Goal: Task Accomplishment & Management: Complete application form

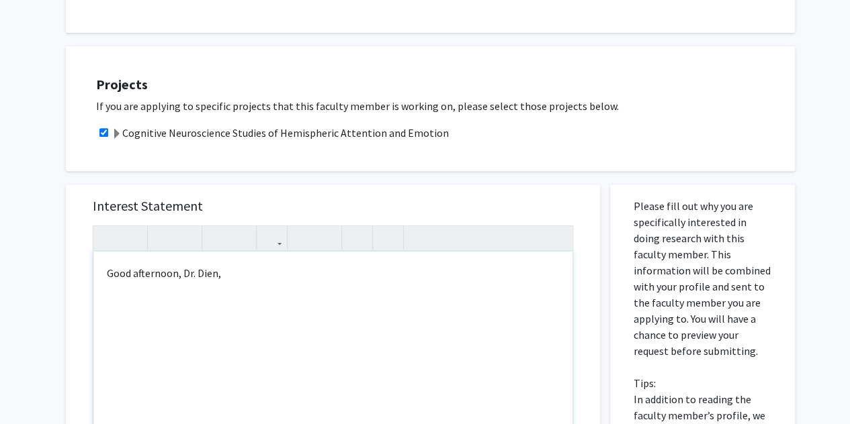
scroll to position [236, 0]
click at [283, 292] on div "Good afternoon, Dr. Dien," at bounding box center [332, 405] width 479 height 308
paste div "Note to users with screen readers: Please press Alt+0 or Option+0 to deactivate…"
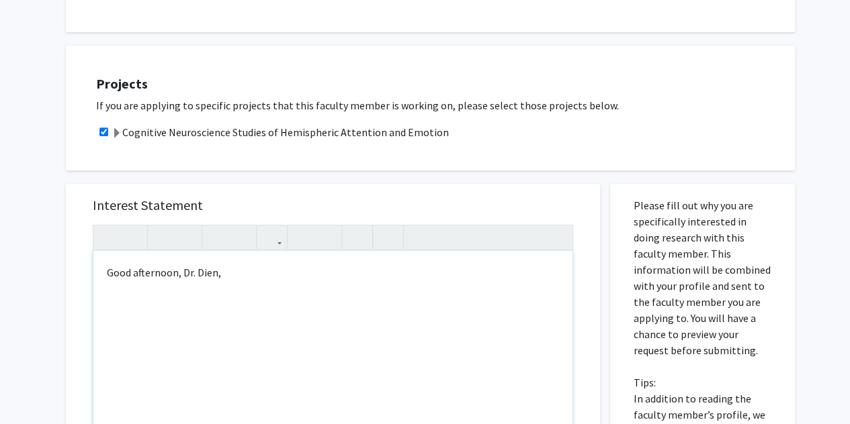
type textarea "<p>Good afternoon, Dr. Dien, </p><p>My name is Sameer Glazerman. I’ll be a seni…"
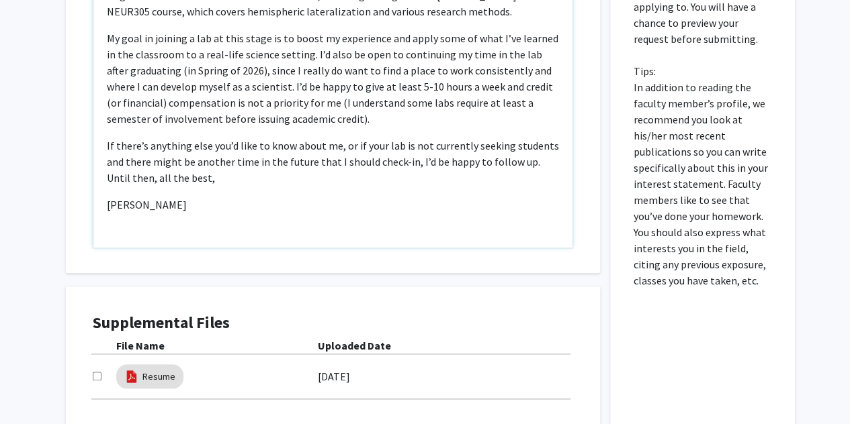
scroll to position [551, 0]
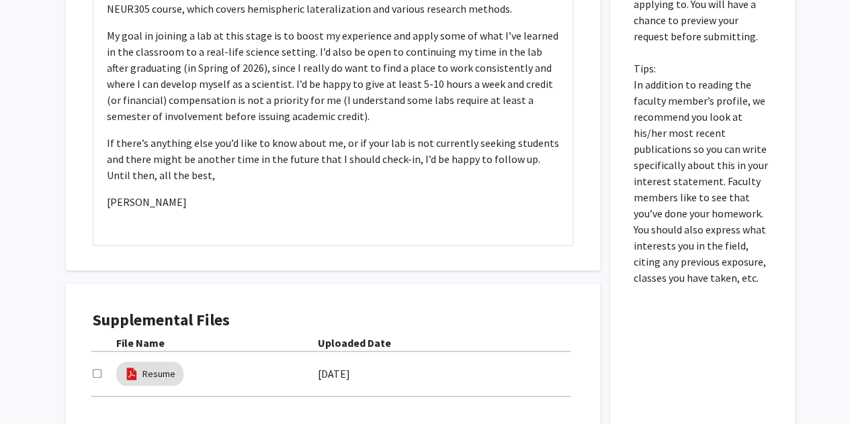
click at [93, 375] on input "checkbox" at bounding box center [97, 373] width 9 height 9
checkbox input "true"
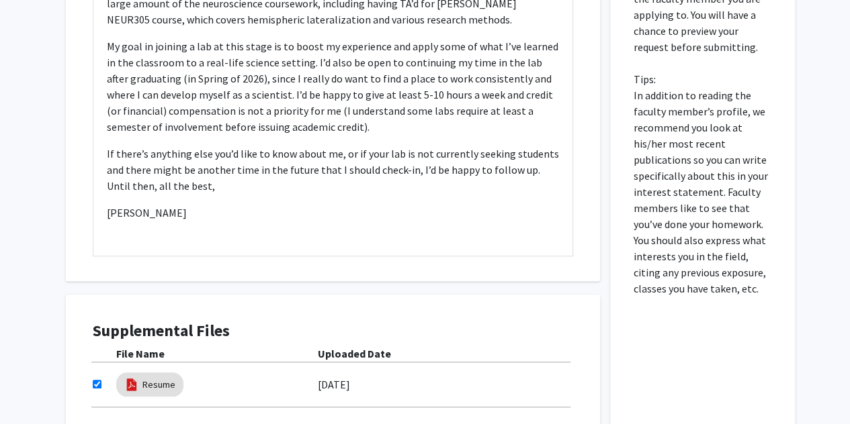
scroll to position [539, 0]
click at [136, 232] on p "Note to users with screen readers: Please press Alt+0 or Option+0 to deactivate…" at bounding box center [333, 240] width 452 height 16
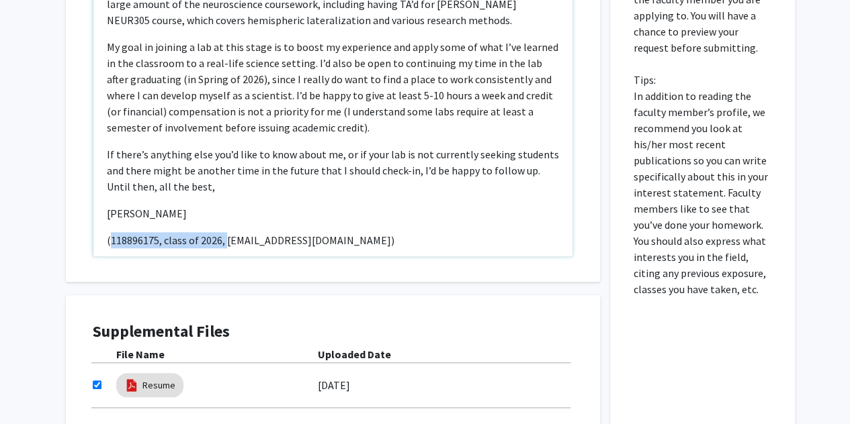
drag, startPoint x: 224, startPoint y: 223, endPoint x: 109, endPoint y: 224, distance: 114.2
click at [109, 232] on p "(118896175, class of 2026, samglaz@terpmail.umd.edu)" at bounding box center [333, 240] width 452 height 16
copy p "118896175, class of 2026,"
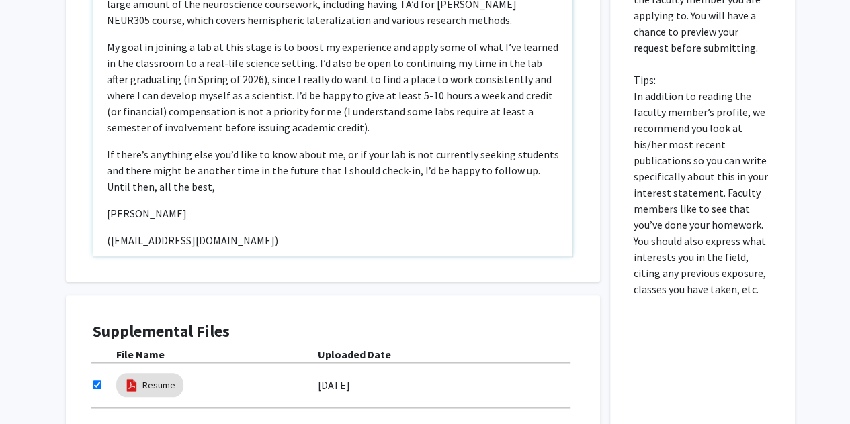
click at [238, 232] on p "(samglaz@terpmail.umd.edu)" at bounding box center [333, 240] width 452 height 16
click at [242, 232] on p "(samglaz@terpmail.umd.edu118896175, class of 2026, )" at bounding box center [333, 240] width 452 height 16
click at [237, 232] on p "(samglaz@terpmail.umd.edu118896175, class of 2026, )" at bounding box center [333, 240] width 452 height 16
click at [251, 232] on p "(samglaz@terpmail.umd.edu, 118896175, class of 2026, )" at bounding box center [333, 240] width 452 height 16
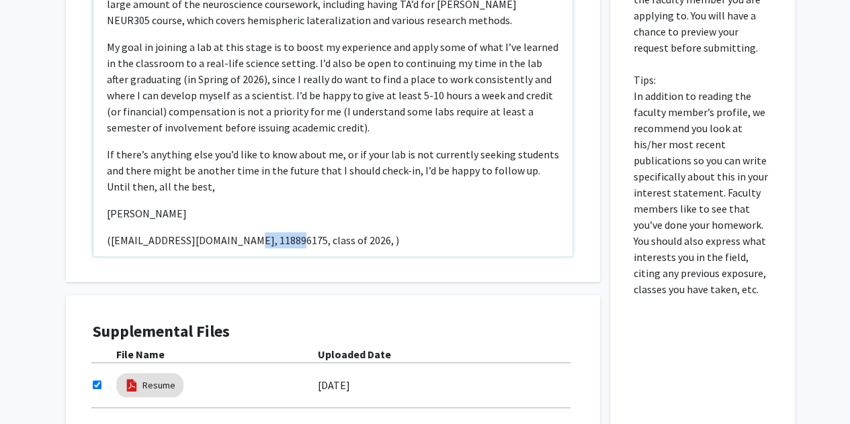
click at [251, 232] on p "(samglaz@terpmail.umd.edu, 118896175, class of 2026, )" at bounding box center [333, 240] width 452 height 16
click at [305, 232] on p "(samglaz@terpmail.umd.edu, class of 2026, )" at bounding box center [333, 240] width 452 height 16
type textarea "<p>Good afternoon, Dr. Dien, </p><p>My name is Sameer Glazerman. I’ll be a seni…"
click at [381, 232] on p "(samglaz@terpmail.umd.edu, class of 2026, 118896175)" at bounding box center [333, 240] width 452 height 16
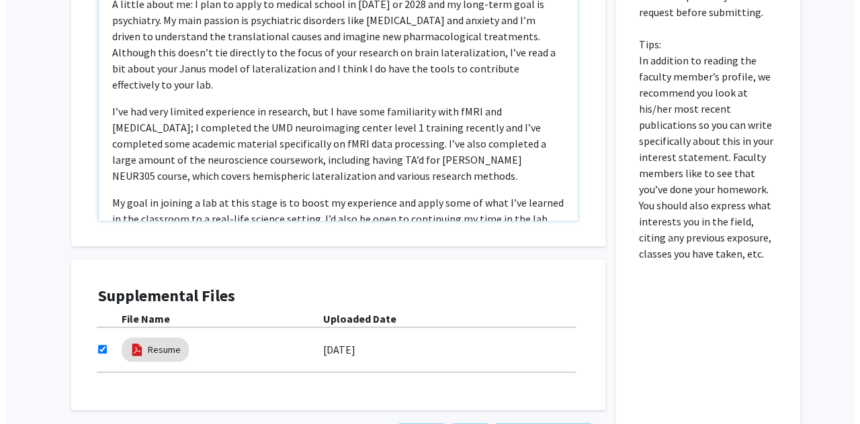
scroll to position [682, 0]
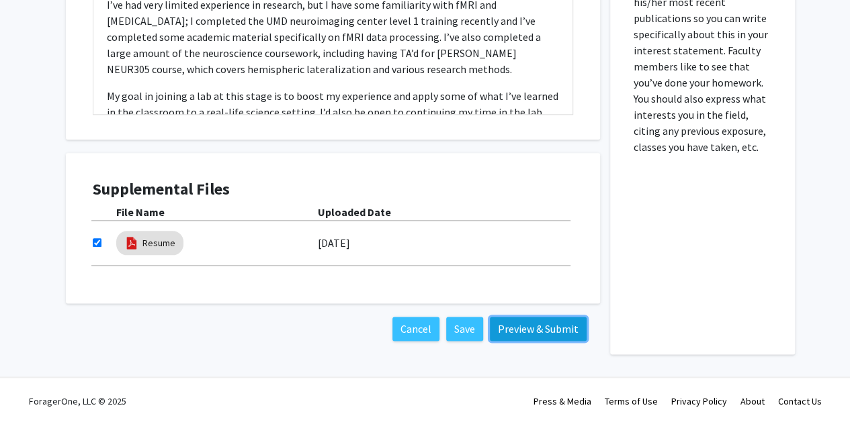
click at [512, 328] on button "Preview & Submit" at bounding box center [538, 329] width 97 height 24
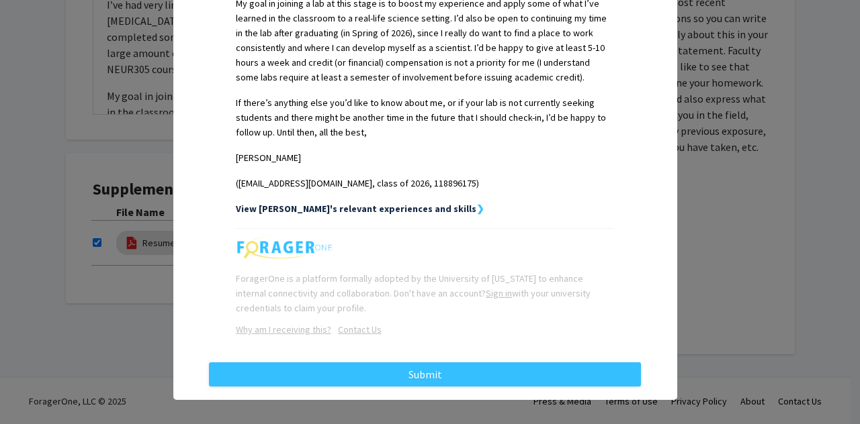
scroll to position [643, 0]
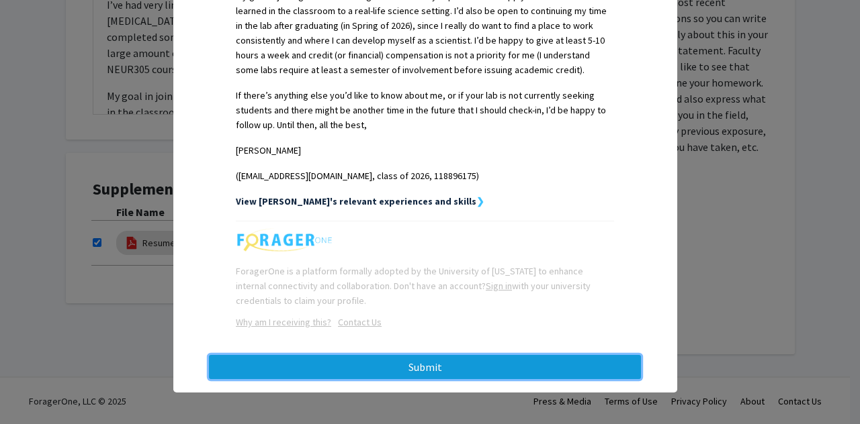
click at [423, 369] on button "Submit" at bounding box center [425, 367] width 432 height 24
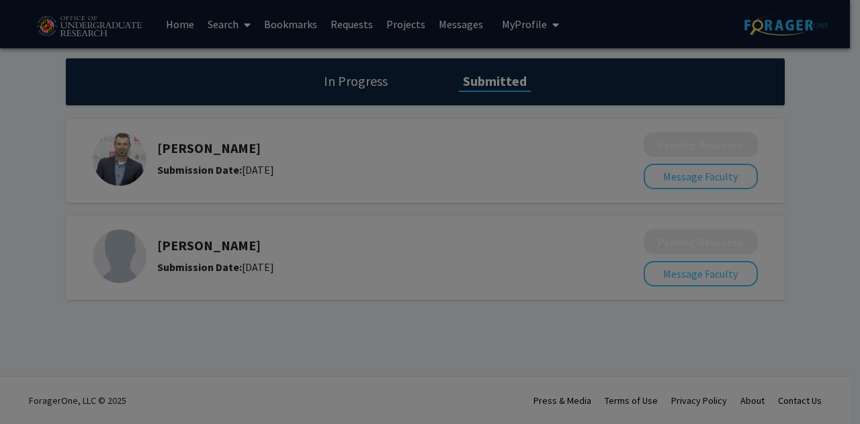
click at [563, 293] on div at bounding box center [430, 212] width 860 height 424
click at [353, 83] on div at bounding box center [430, 212] width 860 height 424
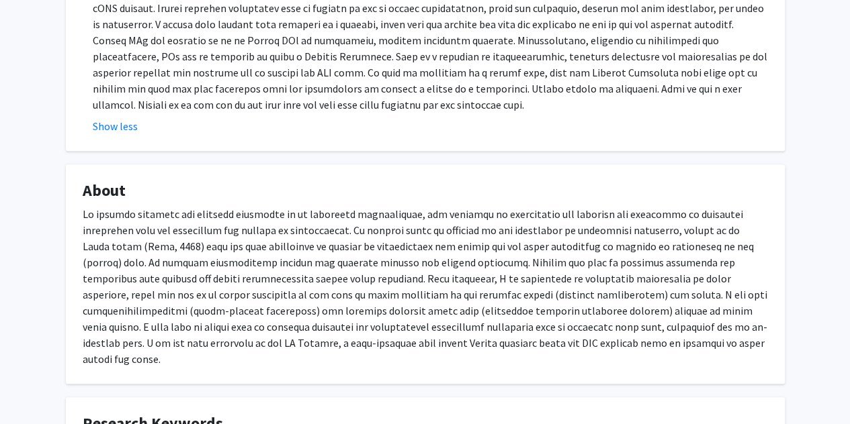
scroll to position [315, 0]
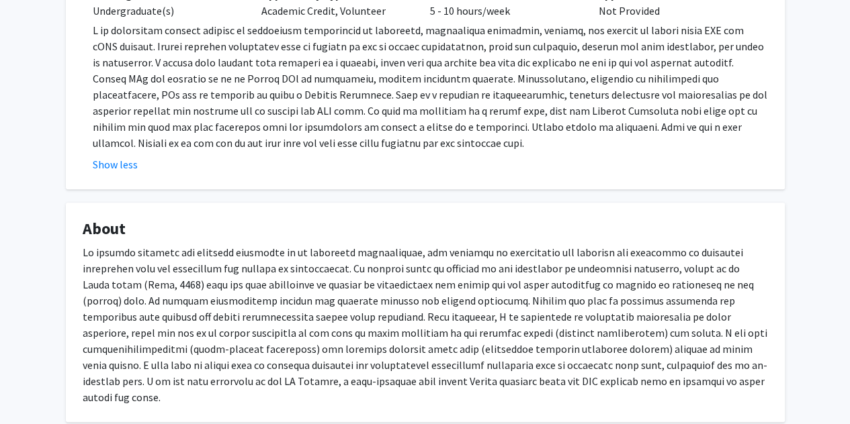
click at [267, 187] on fg-card "Open Projects Cognitive Neuroscience Studies of Hemispheric Attention and Emoti…" at bounding box center [425, 59] width 719 height 261
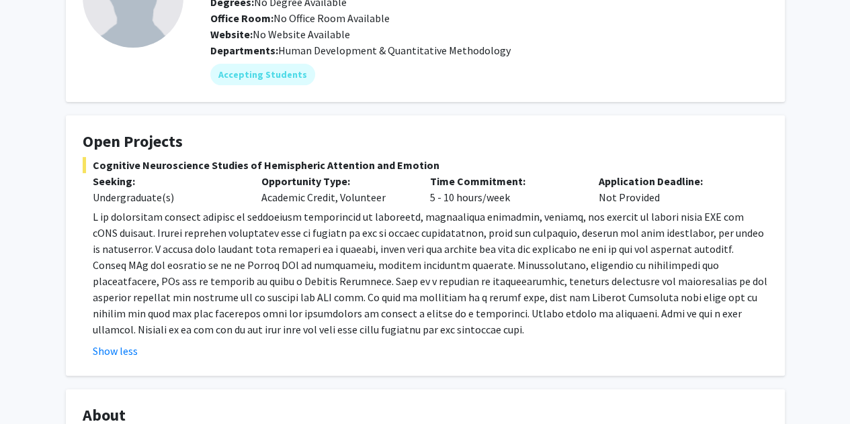
scroll to position [130, 0]
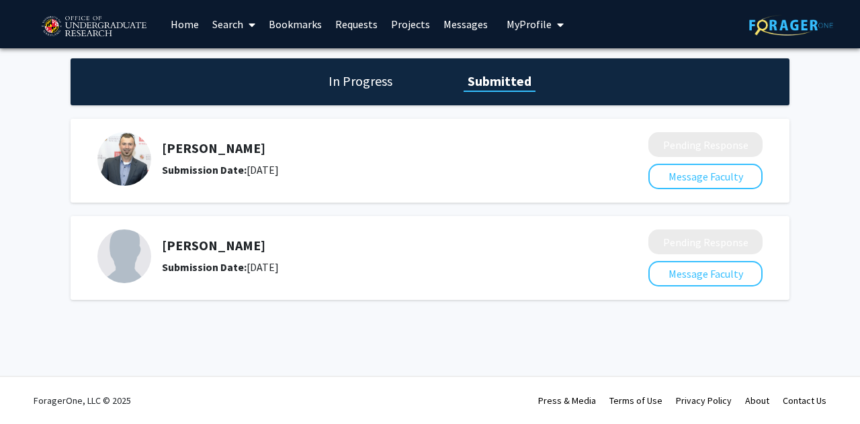
click at [236, 23] on link "Search" at bounding box center [234, 24] width 56 height 47
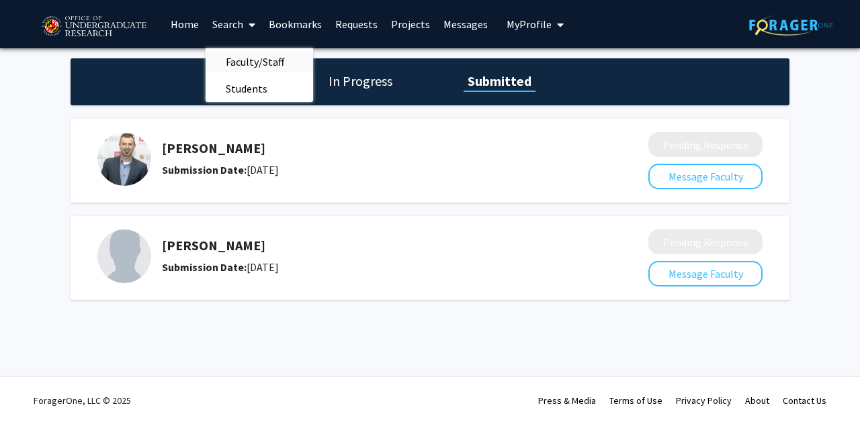
click at [237, 59] on span "Faculty/Staff" at bounding box center [255, 61] width 99 height 27
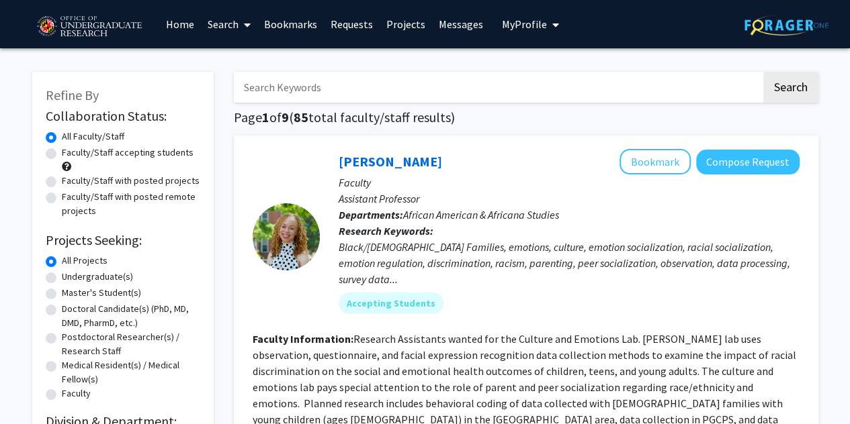
click at [62, 279] on label "Undergraduate(s)" at bounding box center [97, 277] width 71 height 14
click at [62, 279] on input "Undergraduate(s)" at bounding box center [66, 274] width 9 height 9
radio input "true"
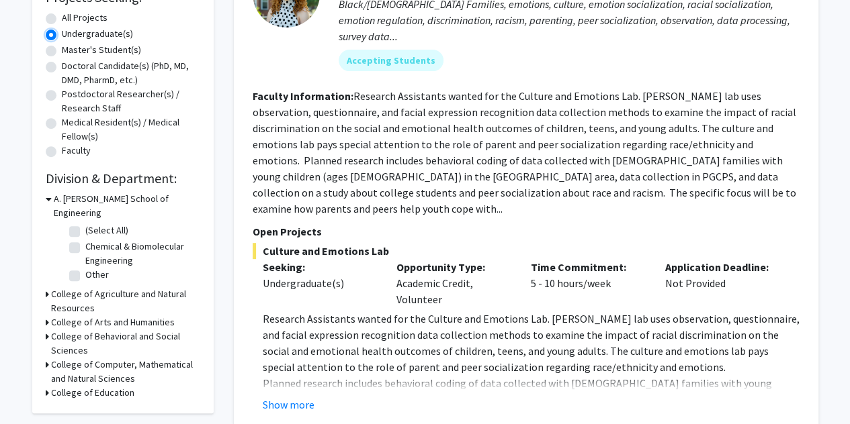
scroll to position [255, 0]
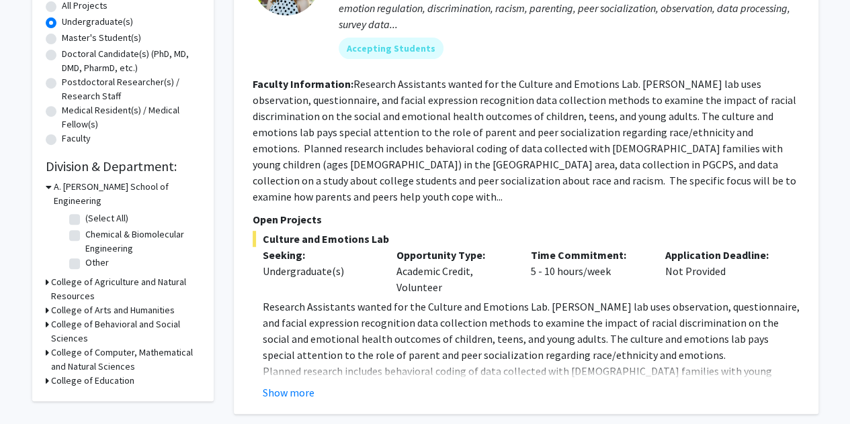
click at [48, 186] on icon at bounding box center [49, 187] width 6 height 14
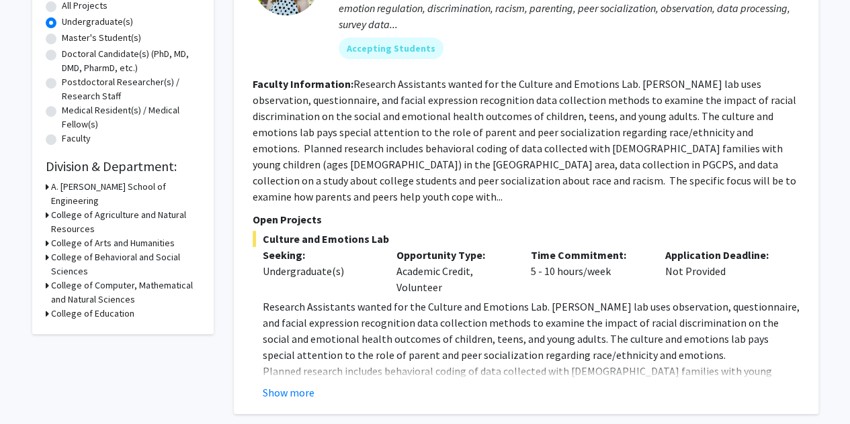
click at [81, 251] on h3 "College of Behavioral and Social Sciences" at bounding box center [125, 265] width 149 height 28
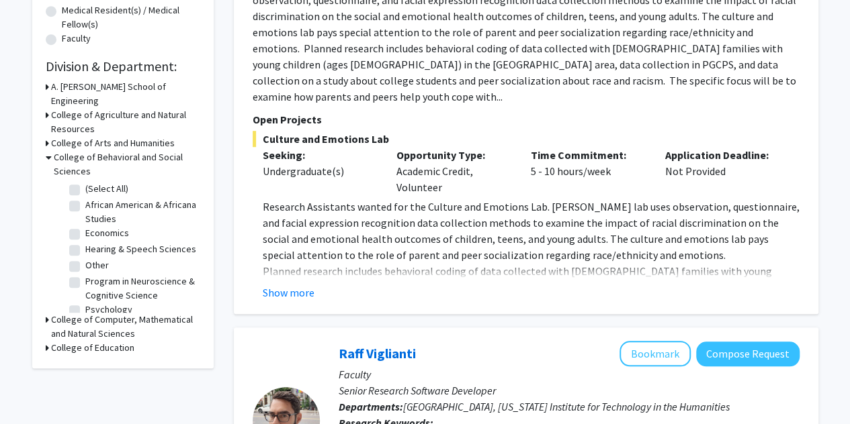
scroll to position [21, 0]
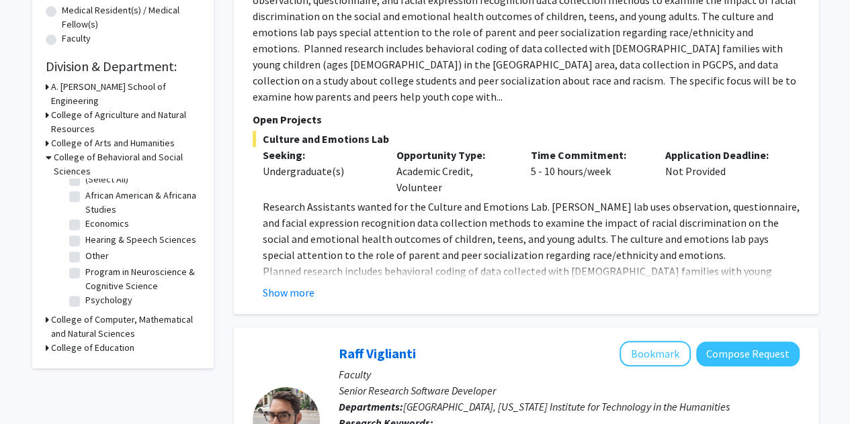
click at [85, 265] on label "Program in Neuroscience & Cognitive Science" at bounding box center [140, 279] width 111 height 28
click at [85, 265] on input "Program in Neuroscience & Cognitive Science" at bounding box center [89, 269] width 9 height 9
checkbox input "true"
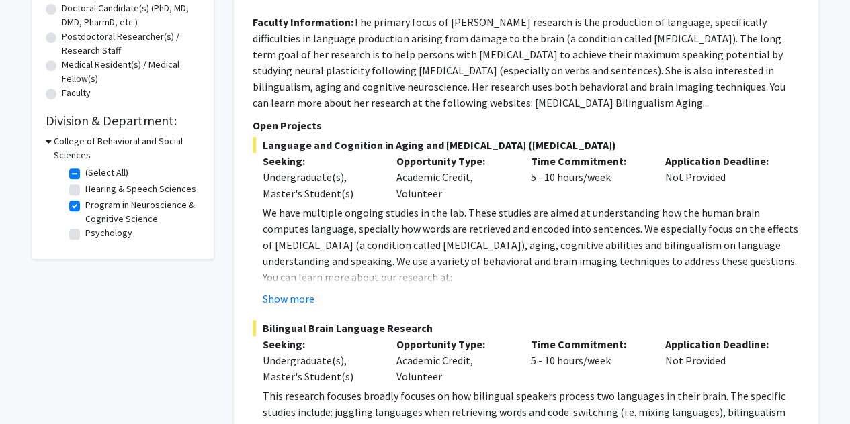
scroll to position [333, 0]
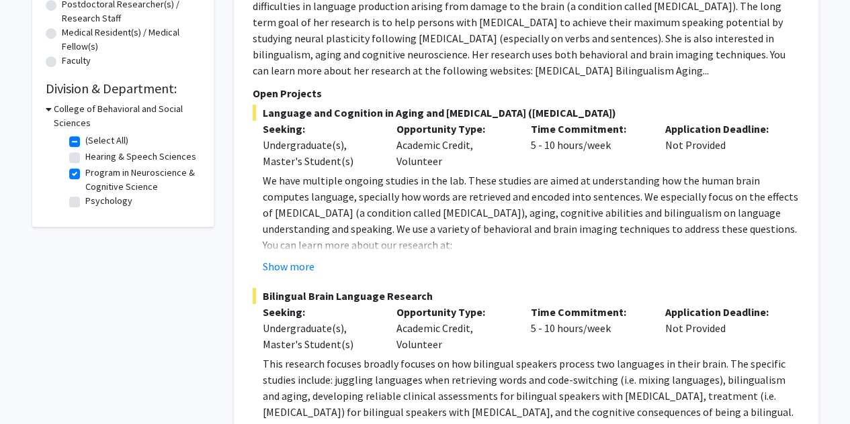
click at [85, 201] on label "Psychology" at bounding box center [108, 201] width 47 height 14
click at [85, 201] on input "Psychology" at bounding box center [89, 198] width 9 height 9
checkbox input "true"
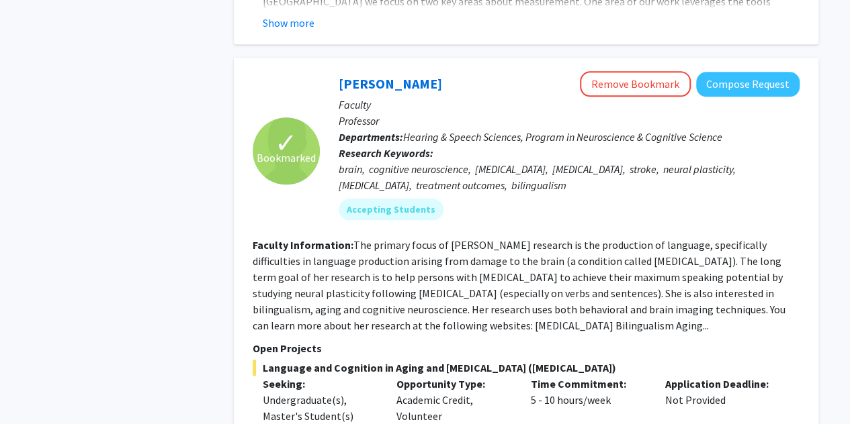
scroll to position [625, 0]
click at [747, 73] on button "Compose Request" at bounding box center [747, 85] width 103 height 25
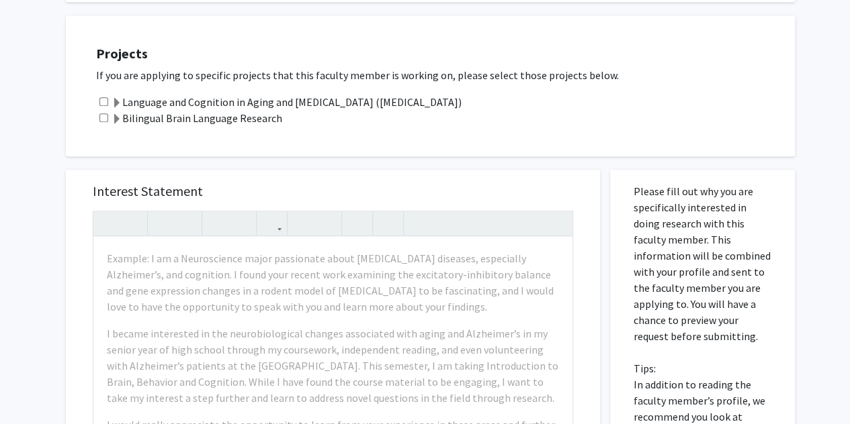
scroll to position [469, 0]
